Goal: Communication & Community: Answer question/provide support

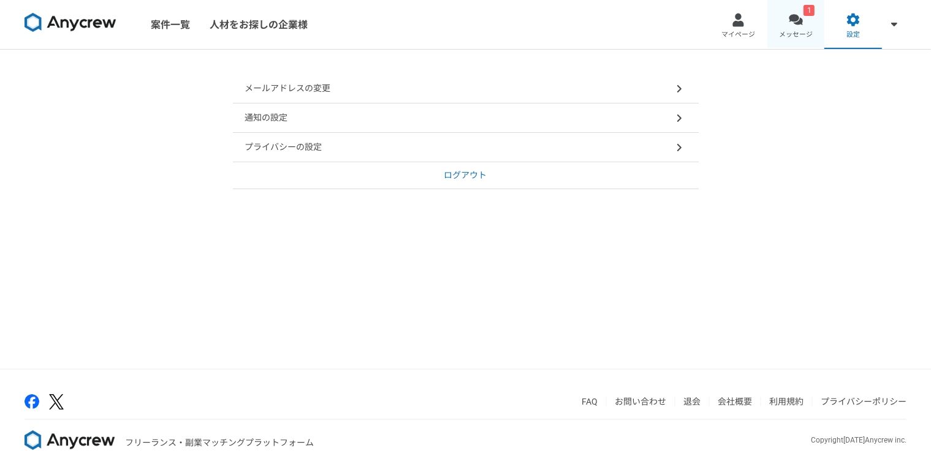
click at [779, 28] on link "1 メッセージ" at bounding box center [796, 24] width 58 height 49
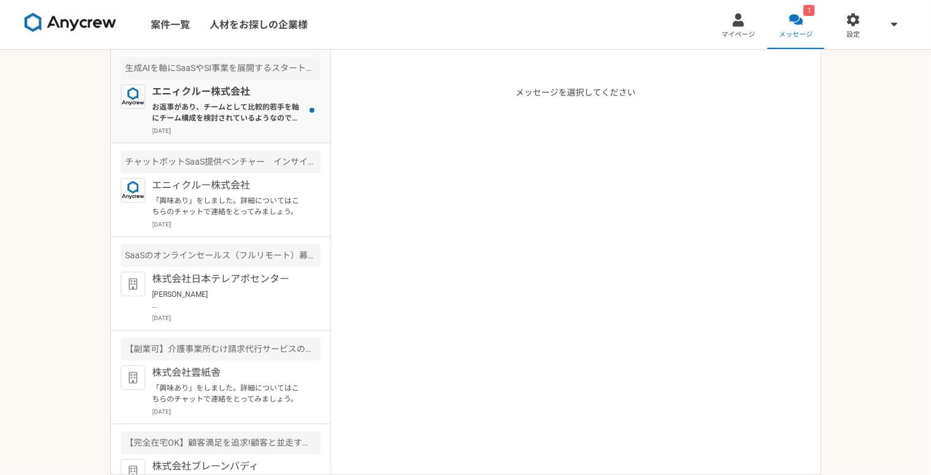
click at [223, 104] on p "お返事があり、チームとして比較的若手を軸にチーム構成を検討されているようなので、すぐのご検討は難しそうなご状況でした。 また改めて、別件等で、こちらでもお探し…" at bounding box center [228, 113] width 151 height 22
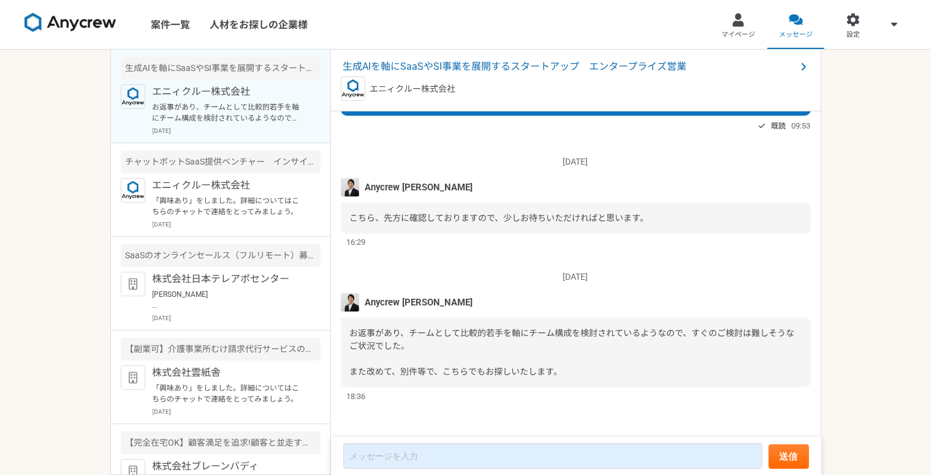
scroll to position [194, 0]
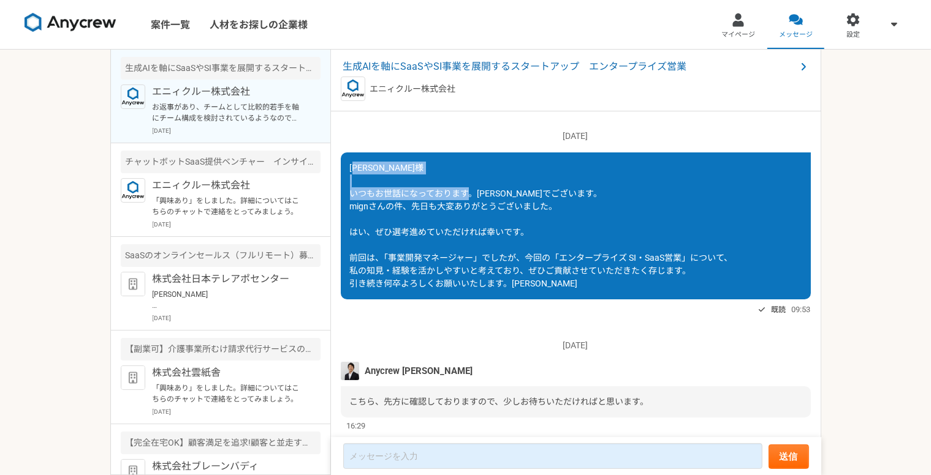
drag, startPoint x: 356, startPoint y: 164, endPoint x: 561, endPoint y: 192, distance: 207.2
click at [561, 192] on div "[PERSON_NAME]様 いつもお世話になっております。[PERSON_NAME]でございます。 mignさんの件、先日も大変ありがとうございました。 は…" at bounding box center [576, 226] width 470 height 147
copy span "[PERSON_NAME]様 いつもお世話になっております。[PERSON_NAME]でございます。"
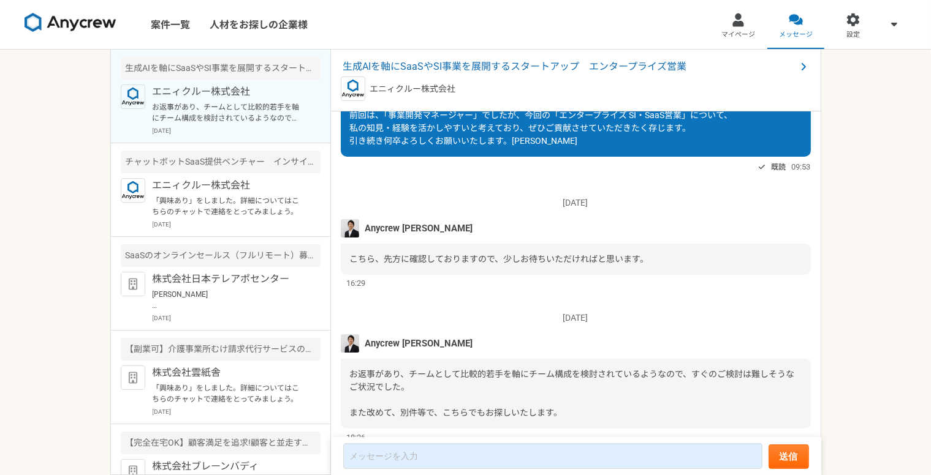
scroll to position [377, 0]
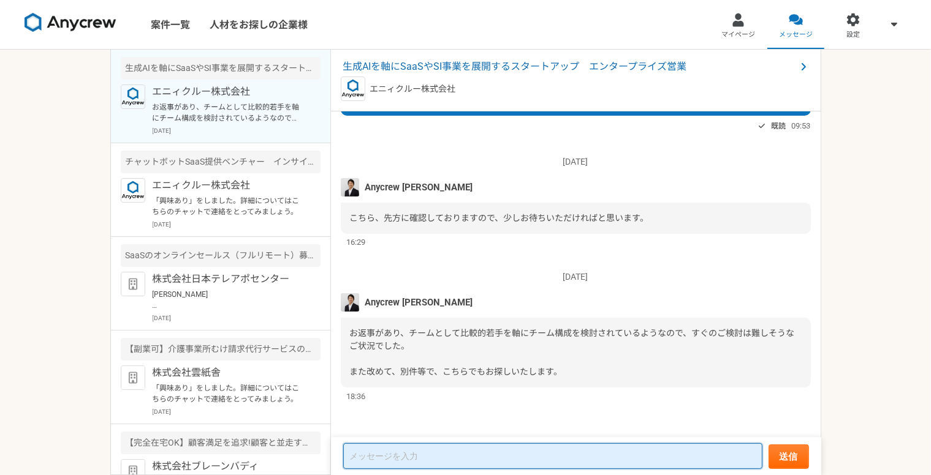
click at [409, 452] on textarea at bounding box center [552, 457] width 419 height 26
paste textarea "[PERSON_NAME]様 いつもお世話になっております。[PERSON_NAME]でございます。"
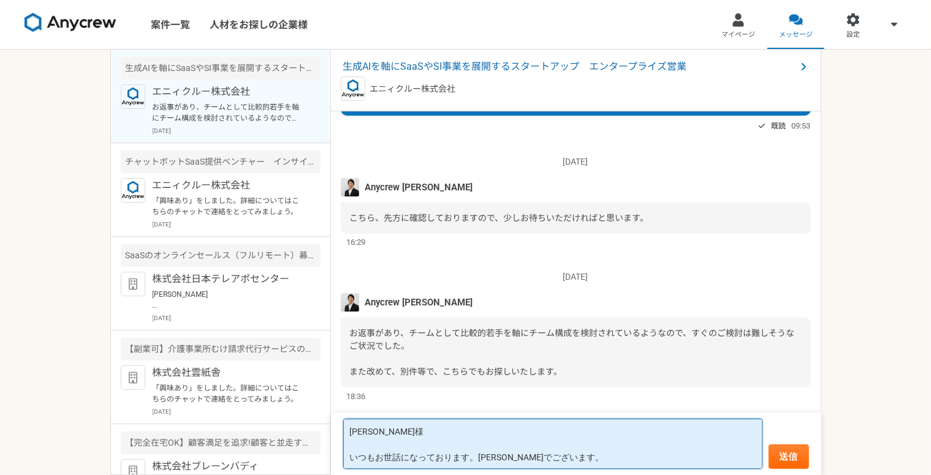
click at [347, 431] on textarea "[PERSON_NAME]様 いつもお世話になっております。[PERSON_NAME]でございます。" at bounding box center [552, 444] width 419 height 50
click at [571, 456] on textarea "[PERSON_NAME]様 いつもお世話になっております。[PERSON_NAME]でございます。" at bounding box center [552, 444] width 419 height 50
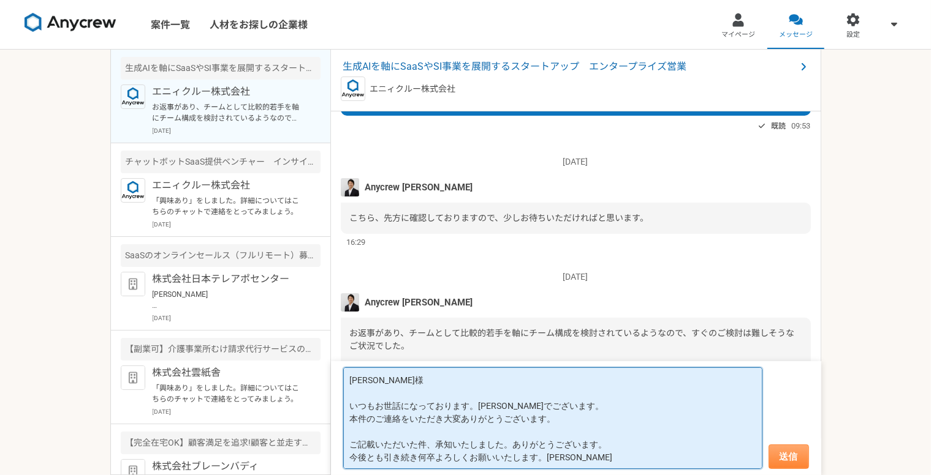
type textarea "[PERSON_NAME]様 いつもお世話になっております。[PERSON_NAME]でございます。 本件のご連絡をいただき大変ありがとうございます。 ご記載…"
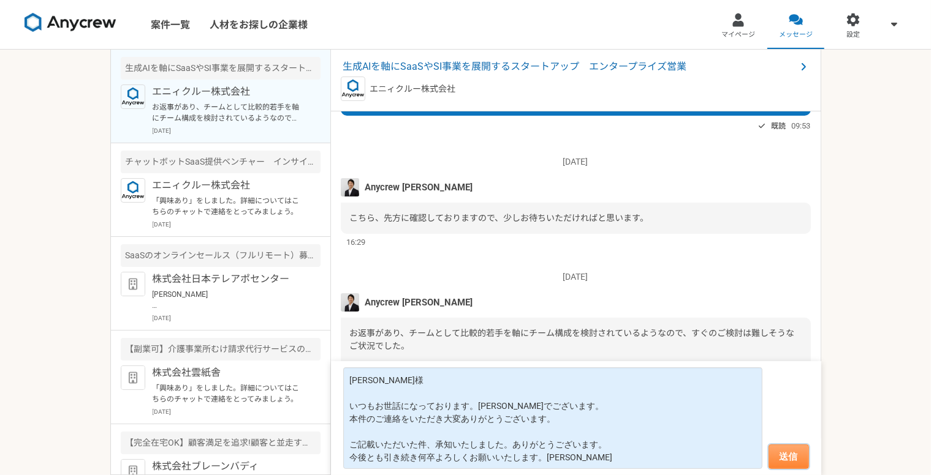
click at [795, 449] on button "送信" at bounding box center [788, 457] width 40 height 25
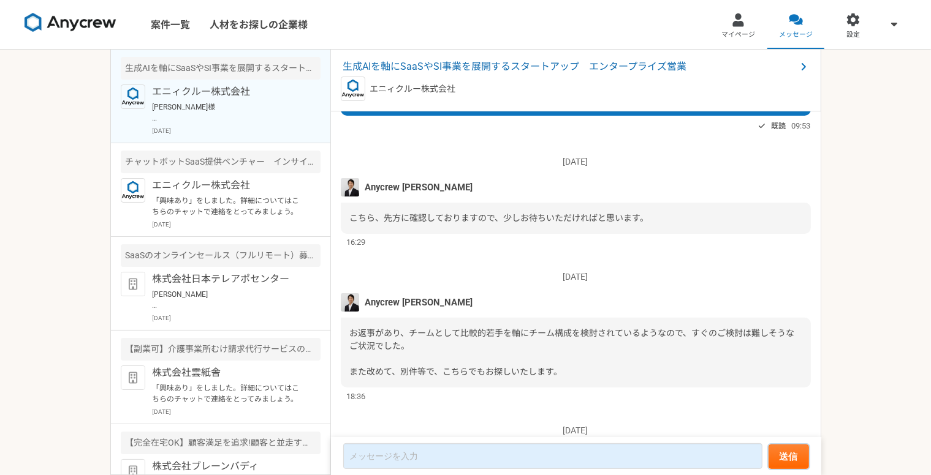
scroll to position [546, 0]
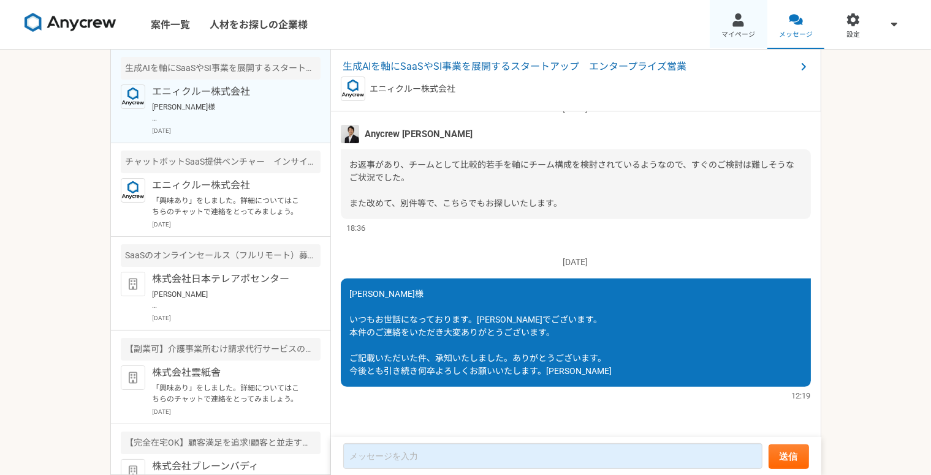
click at [744, 26] on div at bounding box center [738, 20] width 14 height 14
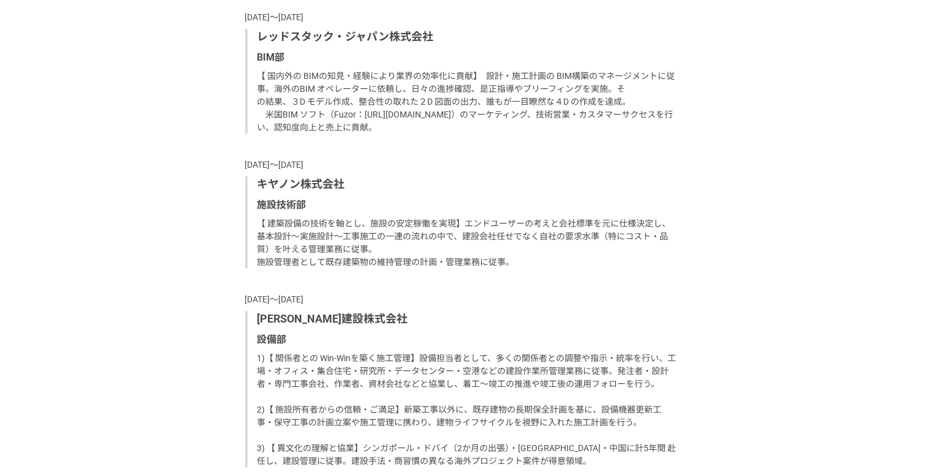
scroll to position [1409, 0]
